Goal: Task Accomplishment & Management: Manage account settings

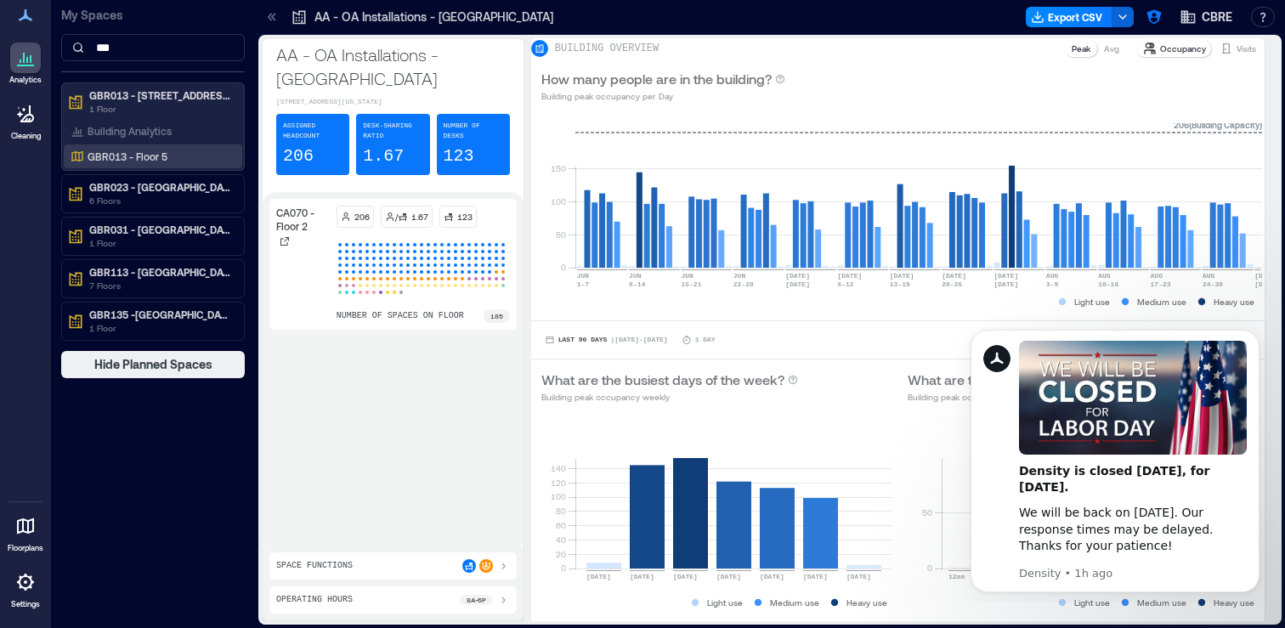
click at [186, 159] on div "GBR013 - Floor 5" at bounding box center [149, 156] width 165 height 17
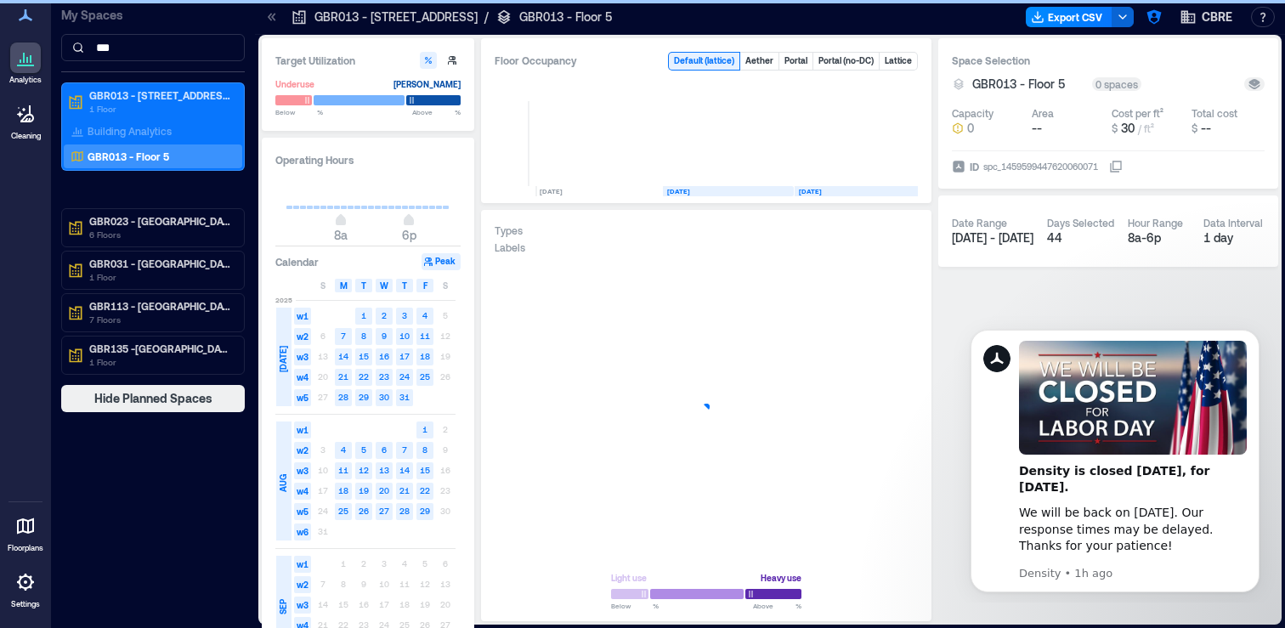
scroll to position [0, 13]
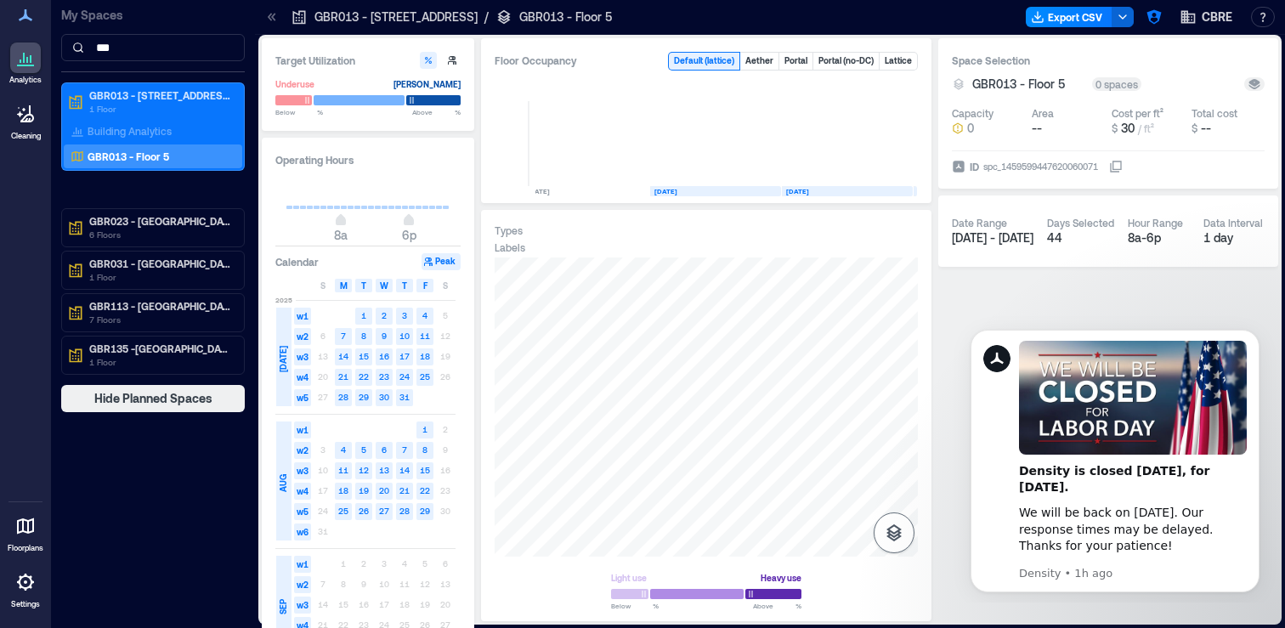
click at [891, 523] on icon "button" at bounding box center [894, 533] width 20 height 20
click at [902, 444] on icon "button" at bounding box center [894, 443] width 20 height 20
click at [709, 480] on div "H3JFB037" at bounding box center [706, 406] width 423 height 299
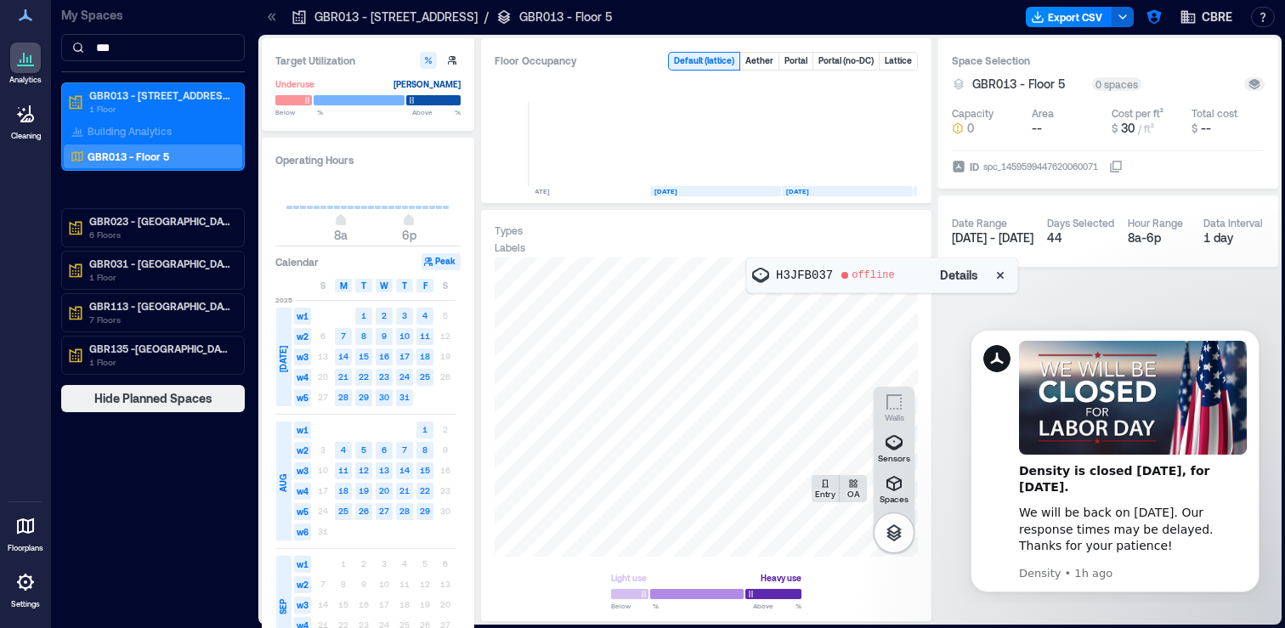
click at [965, 274] on span "Details" at bounding box center [959, 275] width 38 height 17
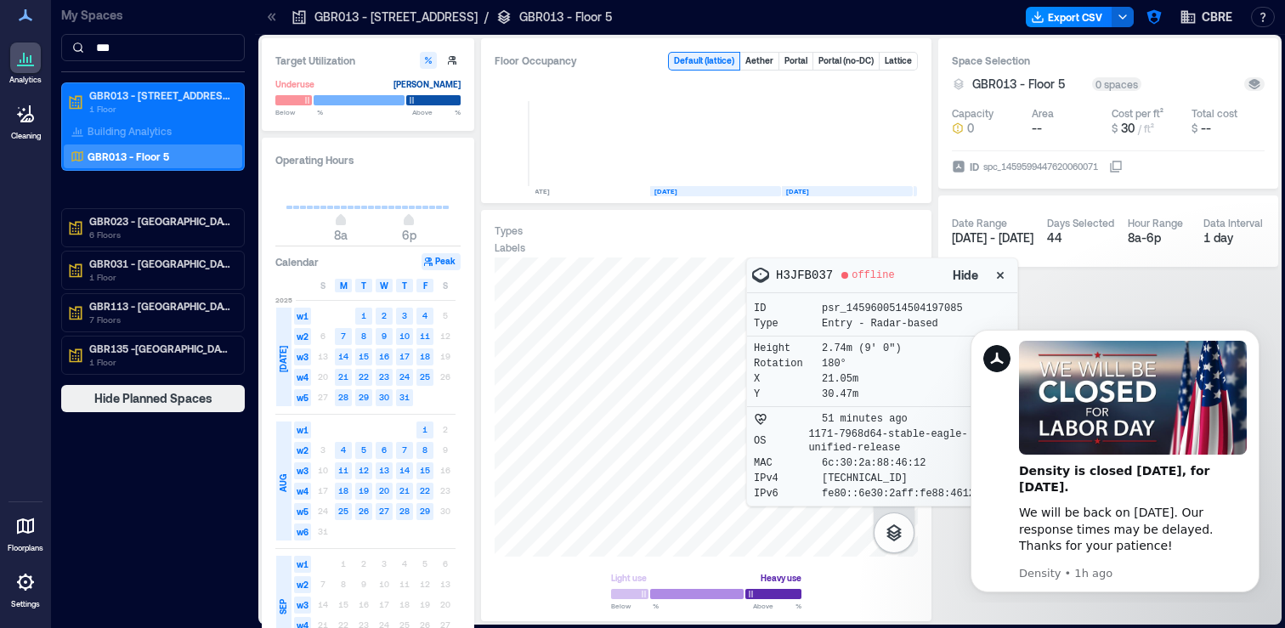
click at [28, 583] on icon at bounding box center [25, 582] width 20 height 20
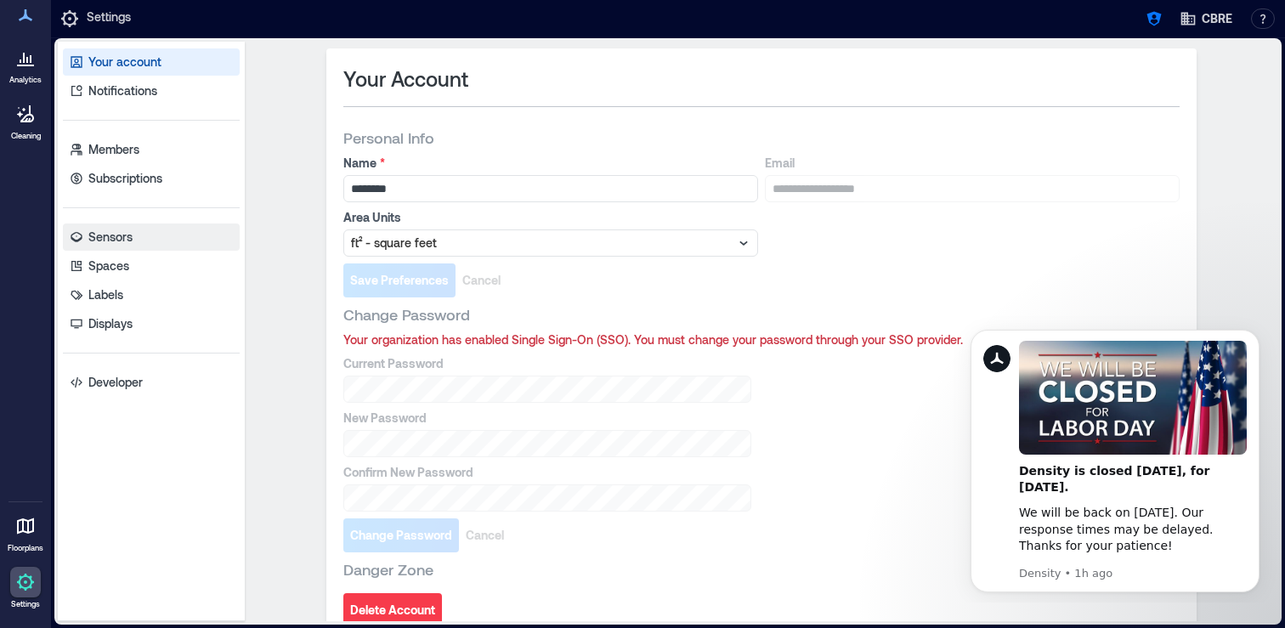
click at [143, 225] on link "Sensors" at bounding box center [151, 236] width 177 height 27
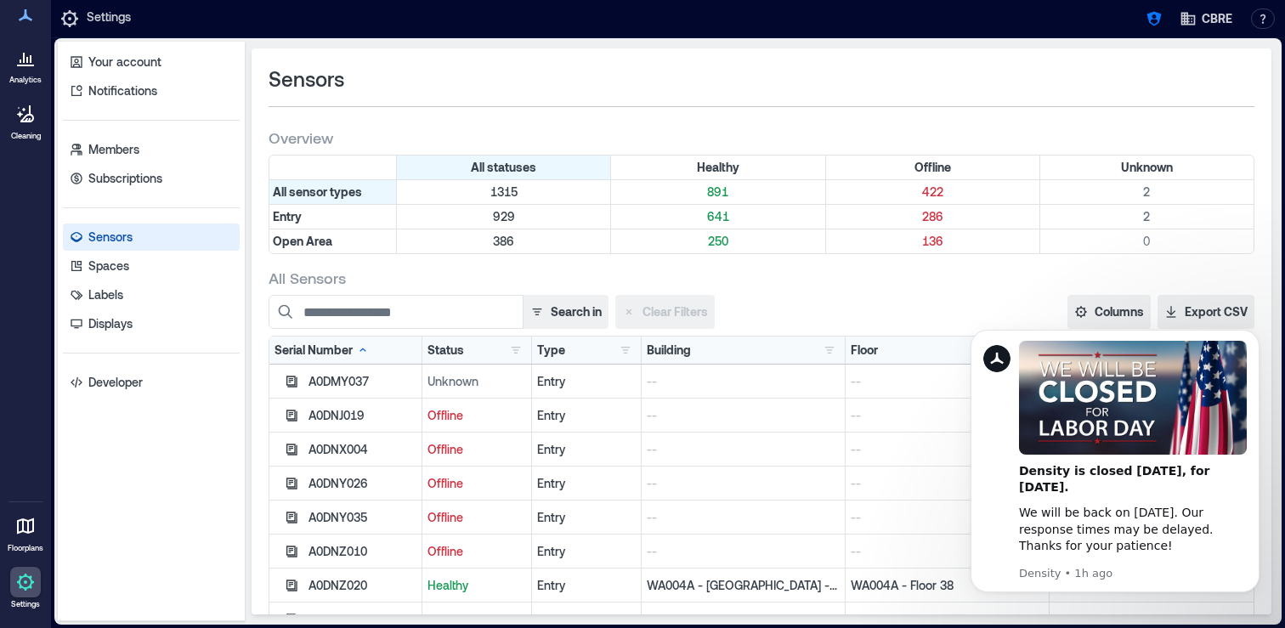
click at [937, 306] on div "Search in Clear Filters" at bounding box center [609, 312] width 680 height 34
click at [1255, 336] on icon "Dismiss notification" at bounding box center [1254, 334] width 6 height 6
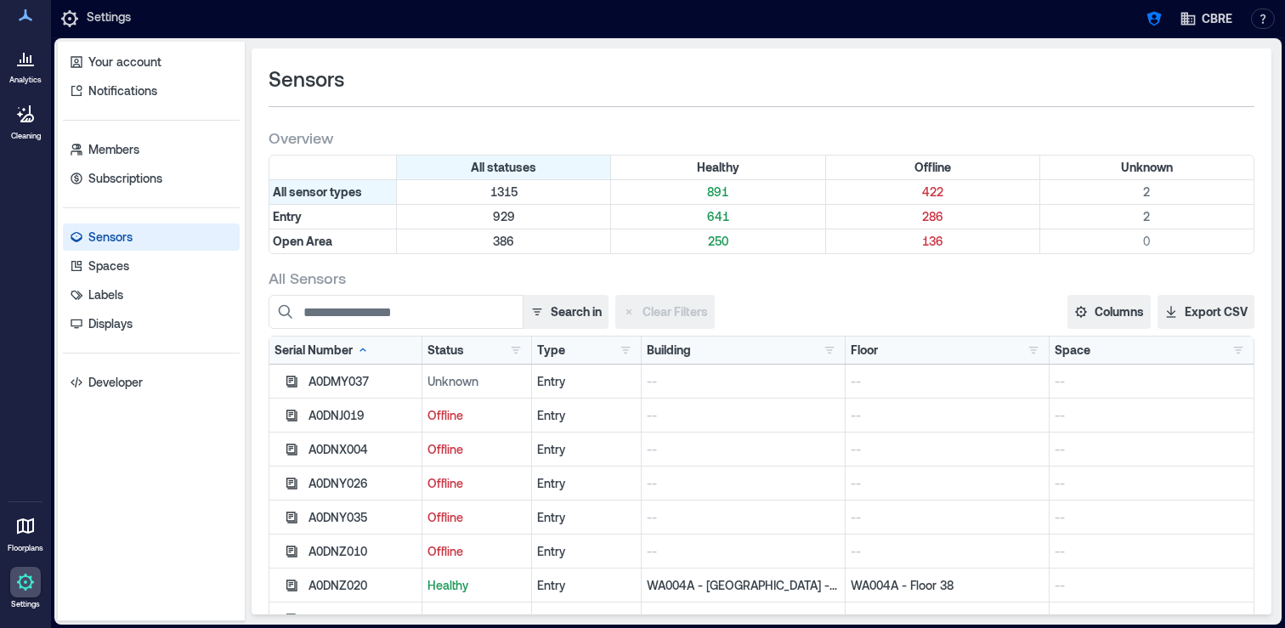
click at [840, 348] on div "Building AA - OA Installations - [GEOGRAPHIC_DATA] 94 AA - OA Installations - […" at bounding box center [744, 349] width 204 height 27
click at [823, 354] on button "button" at bounding box center [829, 350] width 20 height 17
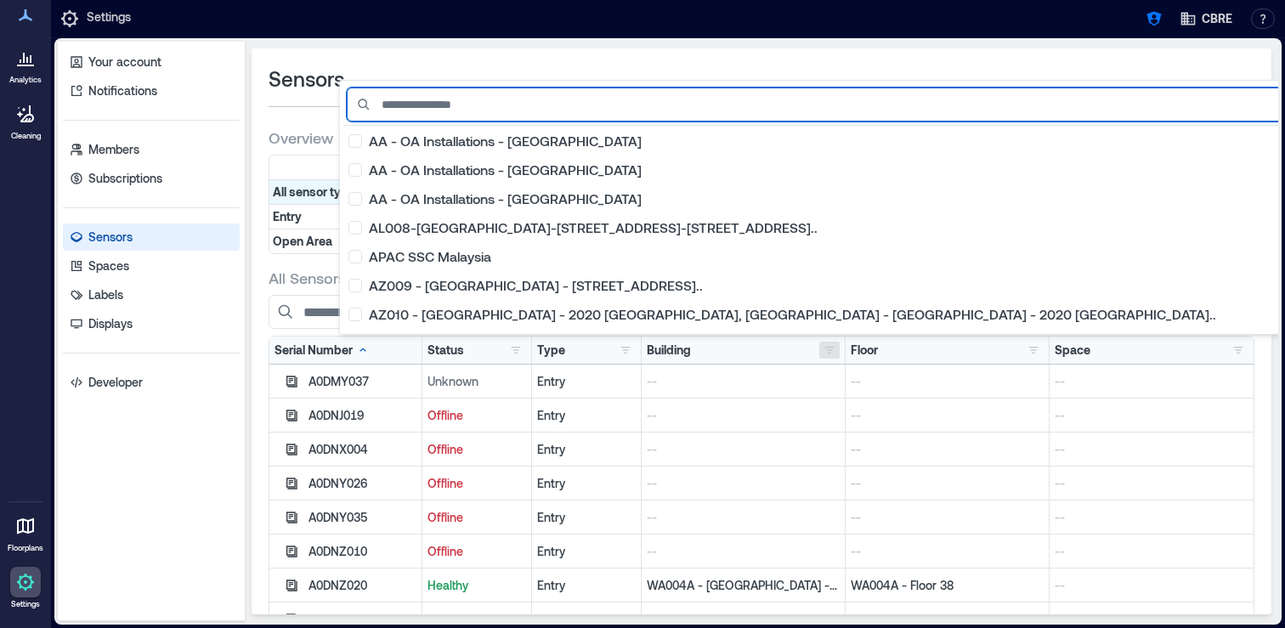
click at [478, 98] on input at bounding box center [919, 105] width 1144 height 34
type input "*"
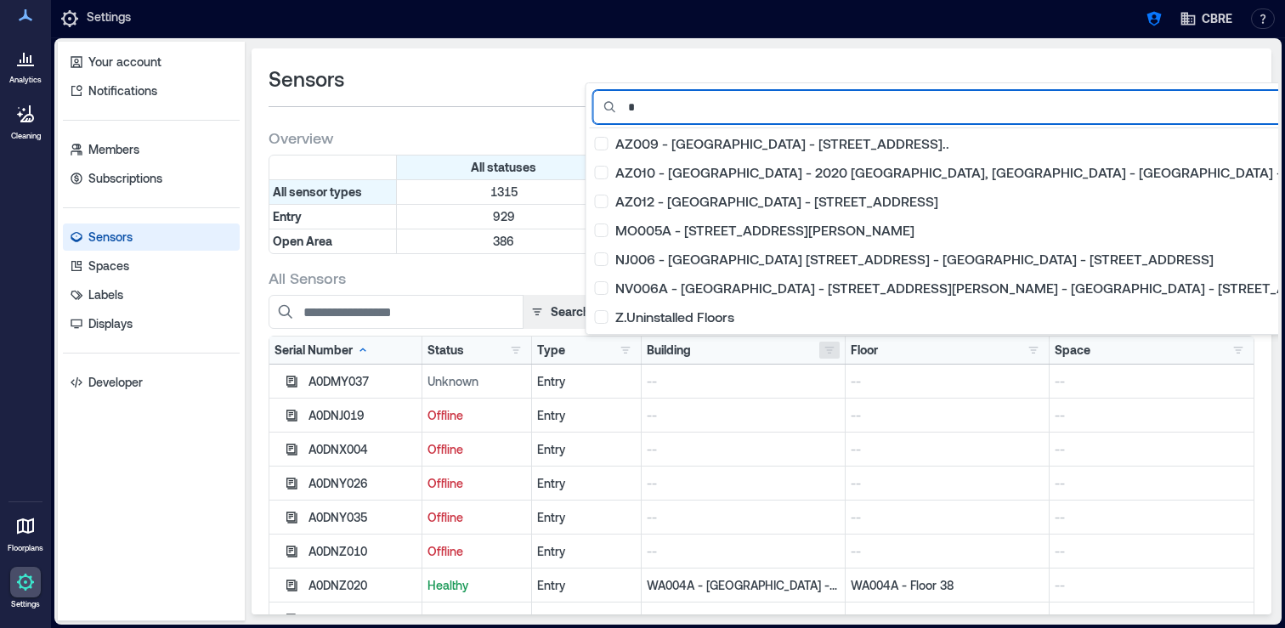
click at [653, 109] on input "*" at bounding box center [1049, 107] width 912 height 34
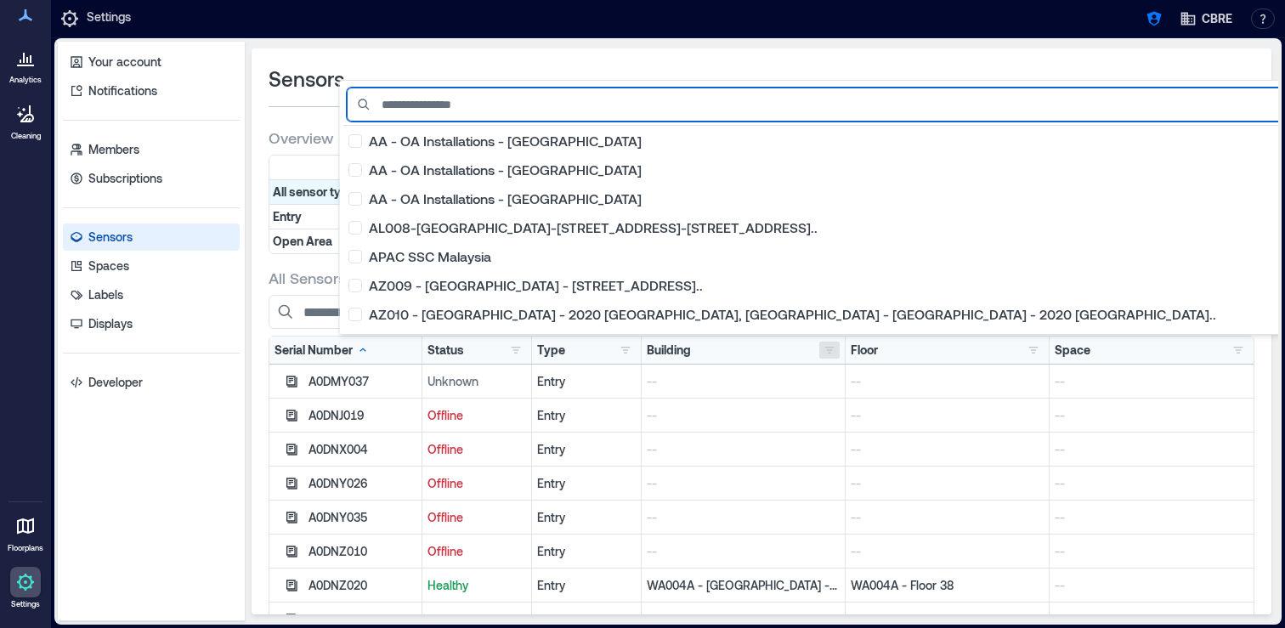
click at [602, 103] on input at bounding box center [919, 105] width 1144 height 34
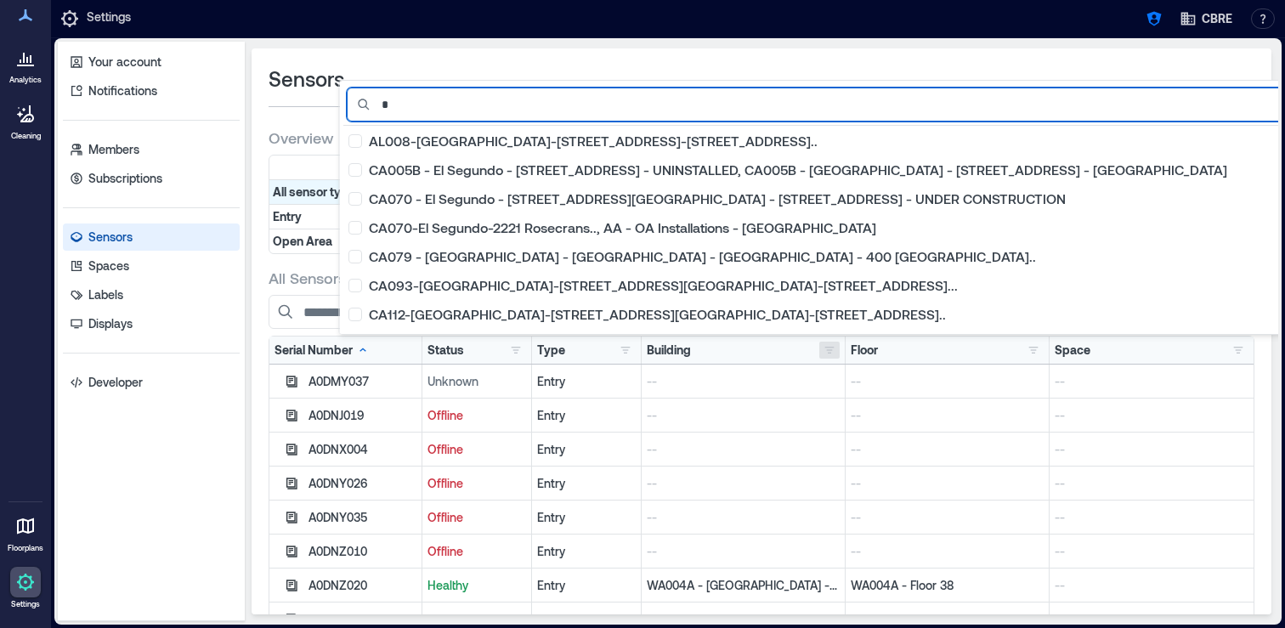
click at [461, 101] on input "*" at bounding box center [825, 105] width 956 height 34
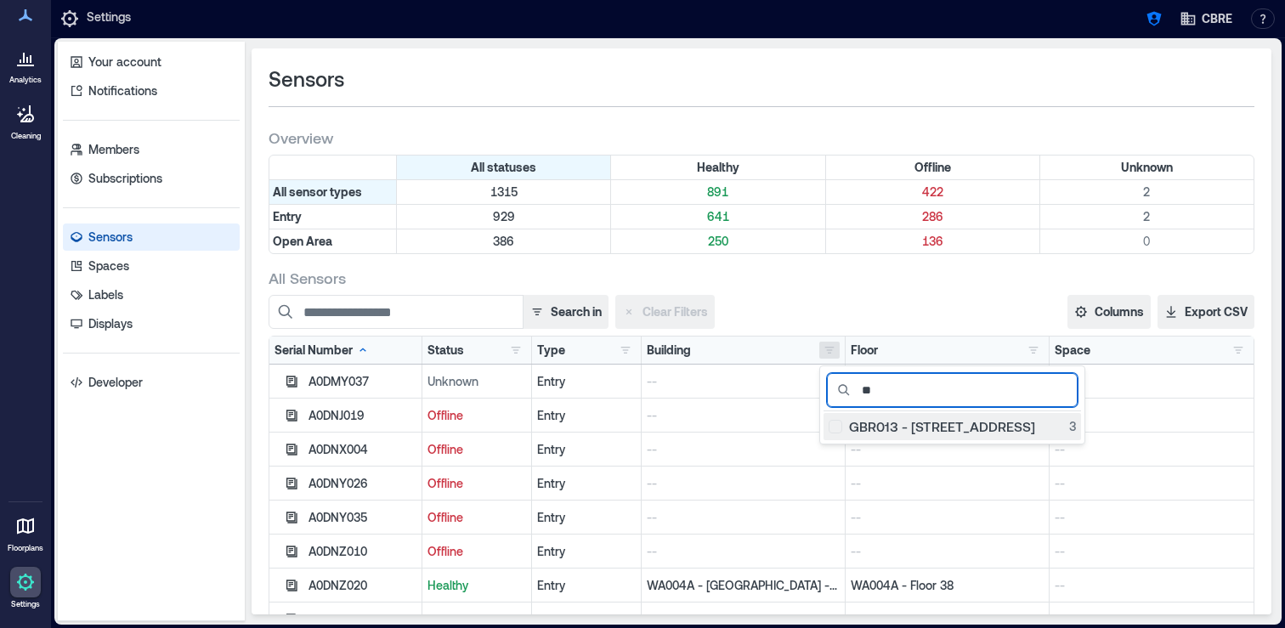
type input "**"
click at [828, 424] on div "GBR013 - [STREET_ADDRESS]" at bounding box center [951, 426] width 247 height 17
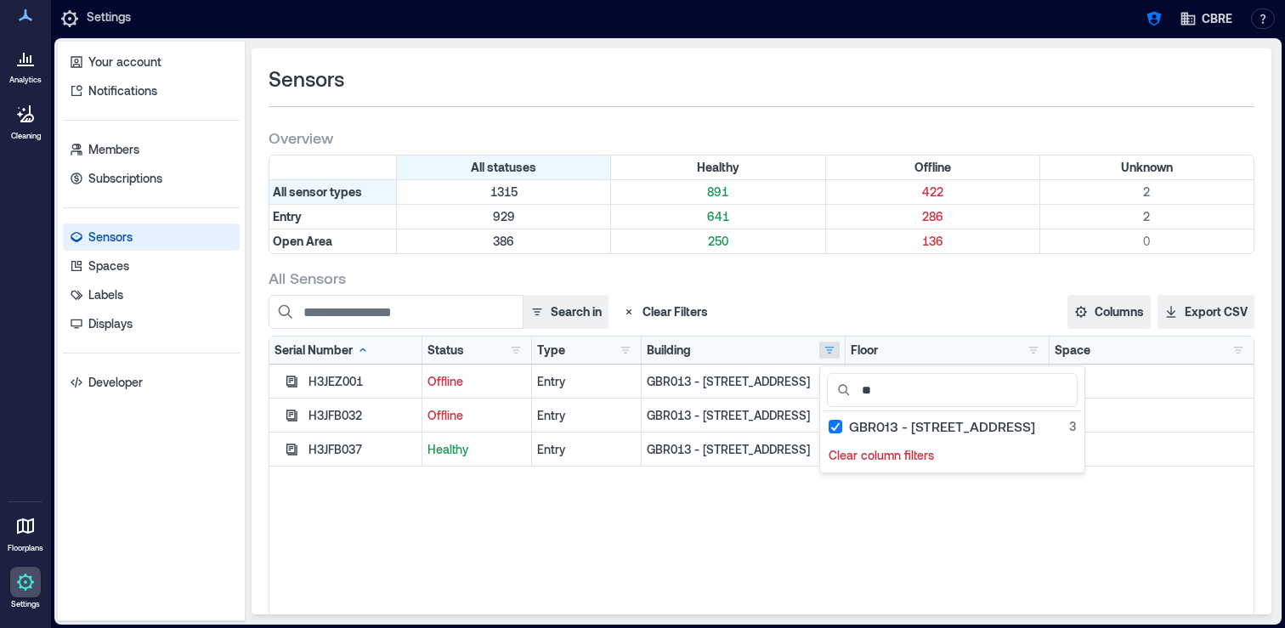
click at [872, 294] on div "All Sensors Search in Clear Filters Columns Serial Number Status Type Building …" at bounding box center [762, 529] width 986 height 523
click at [286, 452] on icon "button" at bounding box center [291, 449] width 11 height 11
